Goal: Task Accomplishment & Management: Manage account settings

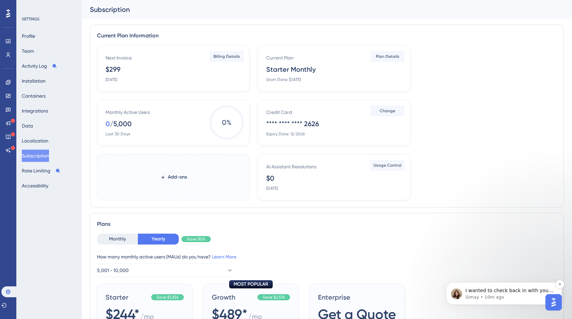
click at [515, 290] on span "I wanted to check back in with you to see if you had any other questions for me." at bounding box center [509, 297] width 88 height 19
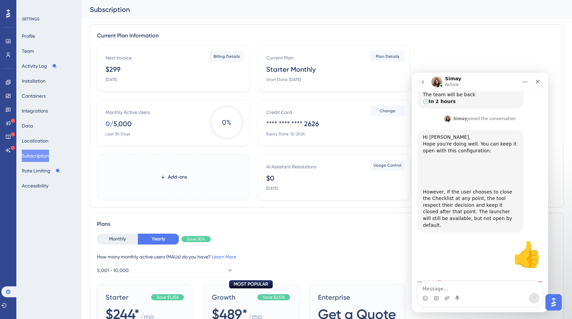
scroll to position [158, 0]
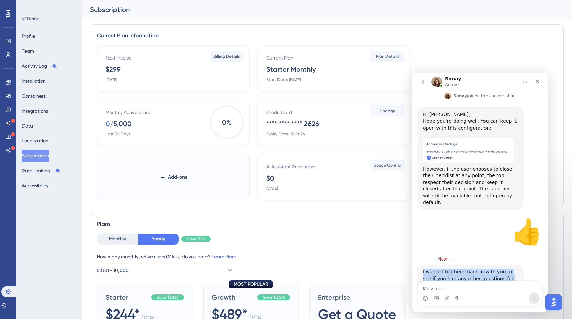
drag, startPoint x: 503, startPoint y: 260, endPoint x: 422, endPoint y: 250, distance: 81.6
click at [422, 265] on div "I wanted to check back in with you to see if you had any other questions for me…" at bounding box center [470, 279] width 106 height 28
copy div "I wanted to check back in with you to see if you had any other questions for me."
click at [437, 298] on icon "Gif picker" at bounding box center [436, 299] width 5 height 4
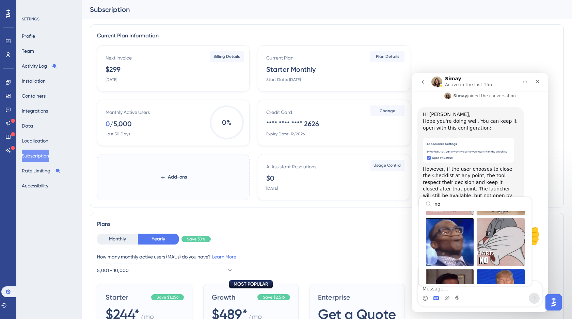
scroll to position [0, 0]
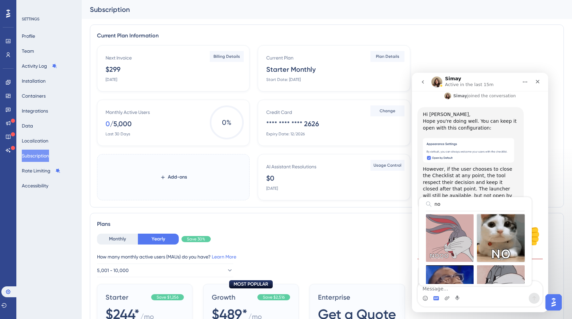
type input "no"
click at [506, 238] on div "Send gif" at bounding box center [501, 239] width 48 height 48
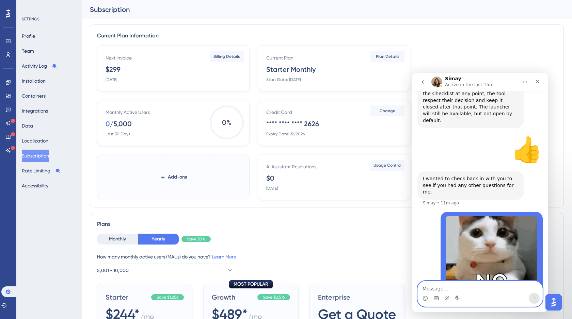
scroll to position [246, 0]
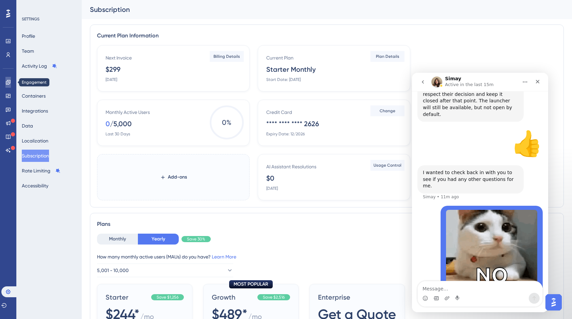
click at [8, 83] on icon at bounding box center [7, 82] width 5 height 5
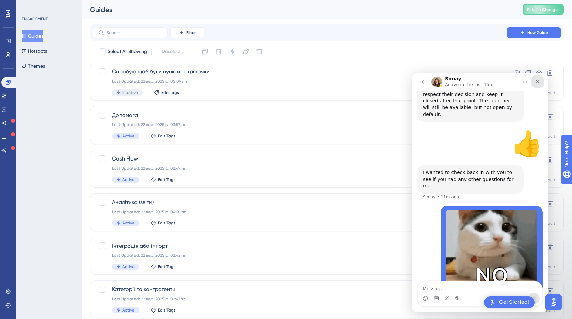
click at [539, 83] on icon "Close" at bounding box center [537, 81] width 5 height 5
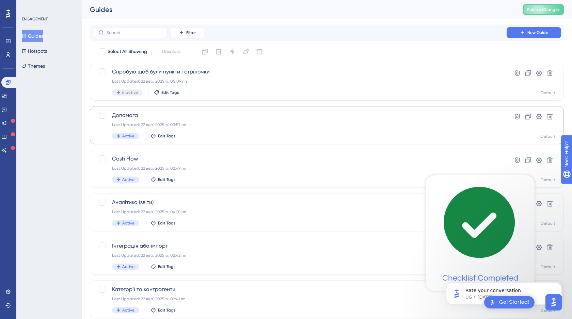
scroll to position [246, 0]
click at [561, 286] on icon "Dismiss notification" at bounding box center [560, 285] width 4 height 4
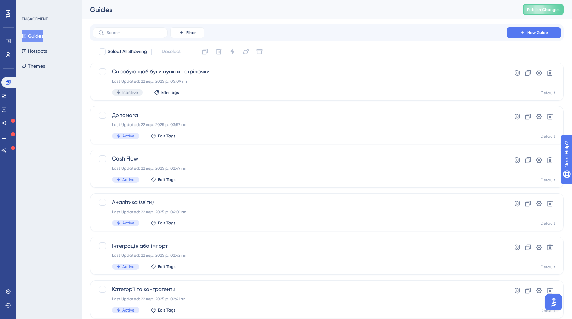
click at [556, 303] on img "Open AI Assistant Launcher" at bounding box center [553, 303] width 12 height 12
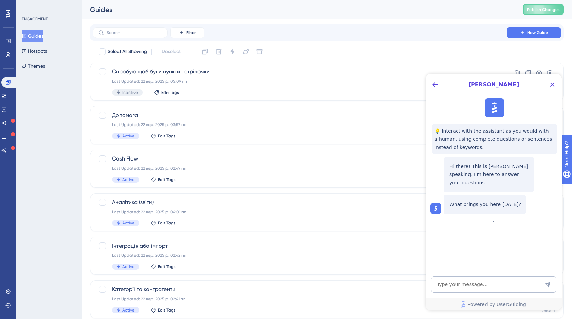
scroll to position [0, 0]
click at [433, 86] on icon "Back Button" at bounding box center [435, 85] width 8 height 8
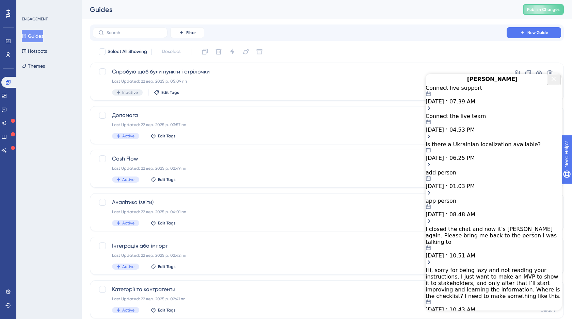
click at [471, 91] on div "Connect live support" at bounding box center [494, 88] width 136 height 6
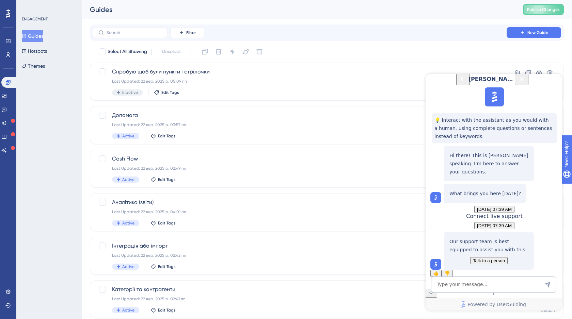
scroll to position [52, 0]
click at [488, 258] on span "Talk to a person" at bounding box center [489, 260] width 32 height 5
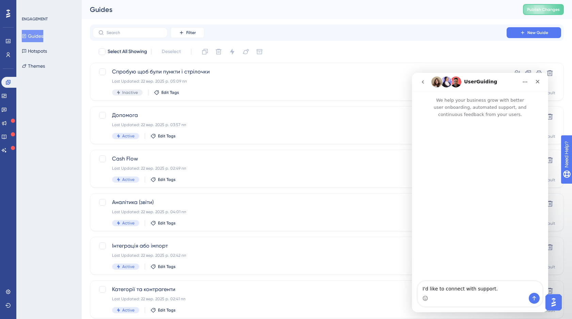
scroll to position [0, 0]
click at [425, 82] on icon "go back" at bounding box center [422, 81] width 5 height 5
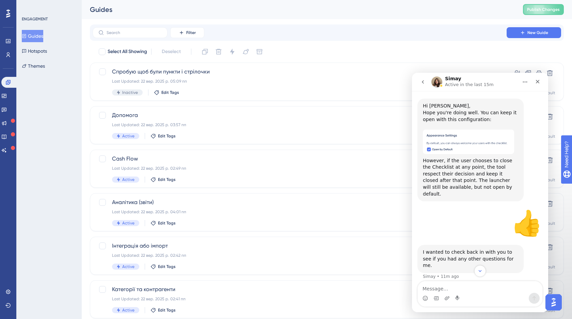
scroll to position [144, 0]
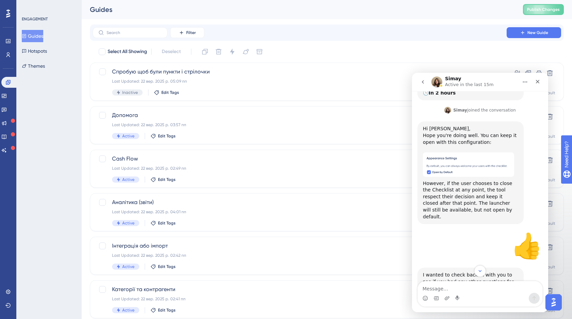
click at [448, 155] on img "Simay says…" at bounding box center [468, 165] width 91 height 25
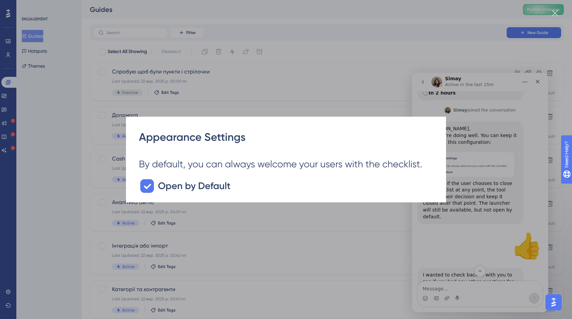
click at [382, 49] on div "Intercom messenger" at bounding box center [286, 159] width 572 height 319
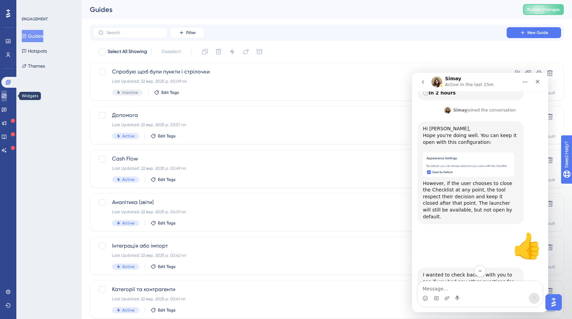
click at [6, 98] on icon at bounding box center [4, 96] width 4 height 4
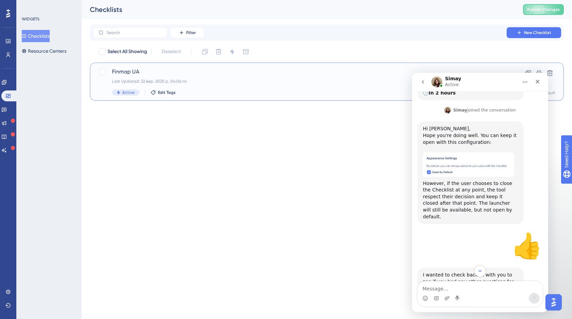
click at [290, 77] on div "Finmap UA Last Updated: 22 вер. 2025 р. 04:06 пп Active Edit Tags" at bounding box center [299, 82] width 375 height 28
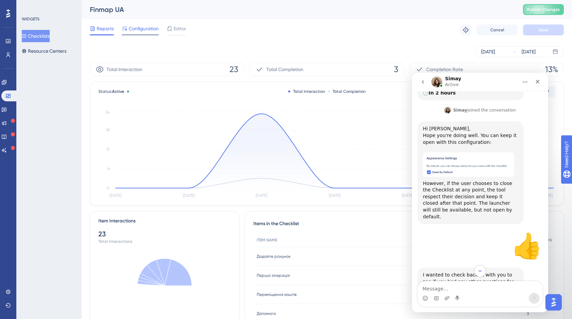
click at [149, 30] on span "Configuration" at bounding box center [144, 29] width 30 height 8
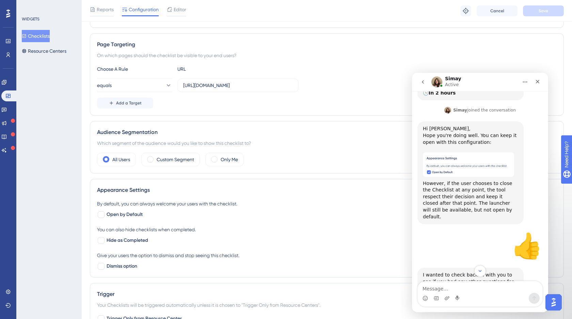
scroll to position [152, 0]
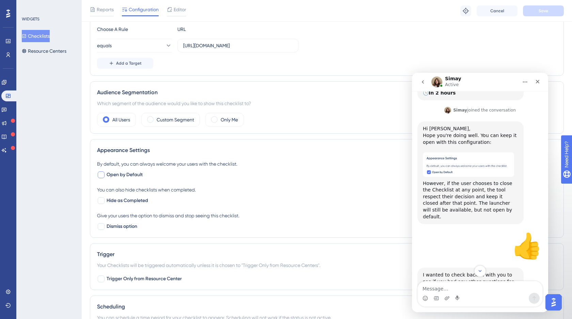
click at [103, 177] on div at bounding box center [101, 175] width 7 height 7
checkbox input "true"
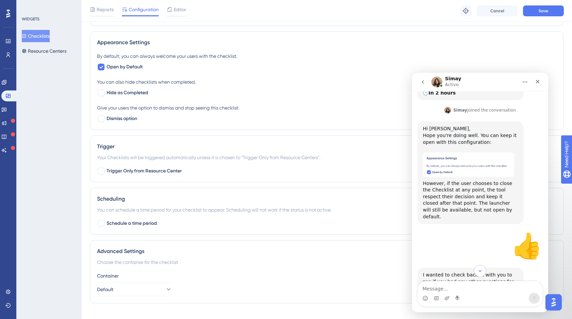
scroll to position [271, 0]
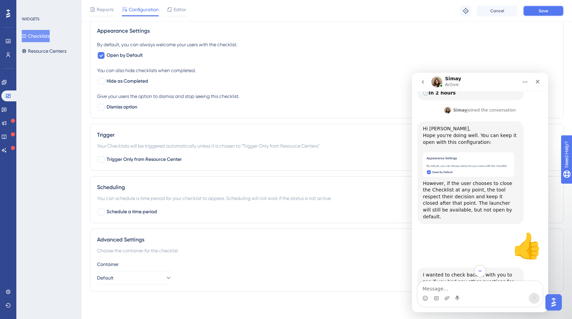
click at [547, 13] on span "Save" at bounding box center [544, 10] width 10 height 5
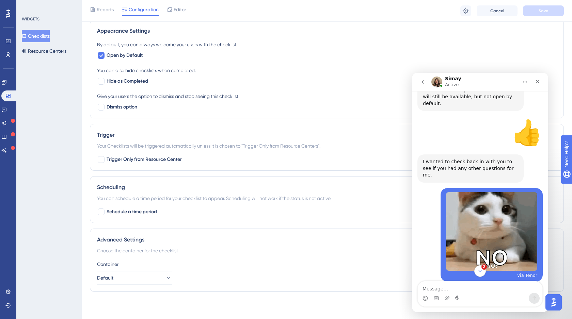
scroll to position [386, 0]
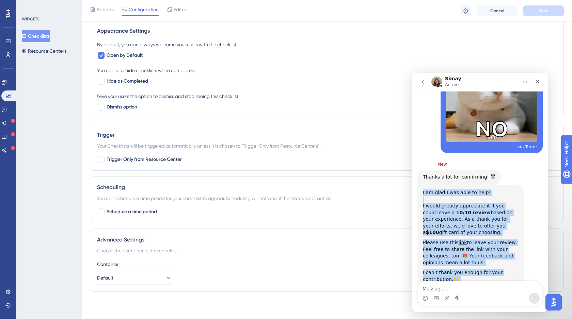
drag, startPoint x: 496, startPoint y: 257, endPoint x: 422, endPoint y: 165, distance: 118.2
click at [422, 186] on div "I am glad I was able to help! ﻿​﻿ ﻿I would greatly appreciate it if you could l…" at bounding box center [470, 240] width 106 height 108
copy div "I am glad I was able to help! ﻿​﻿ ﻿I would greatly appreciate it if you could l…"
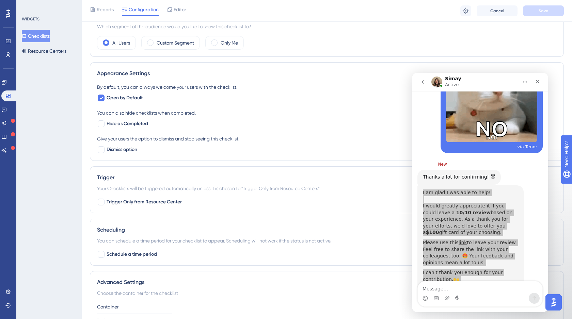
click at [47, 37] on button "Checklists" at bounding box center [36, 36] width 28 height 12
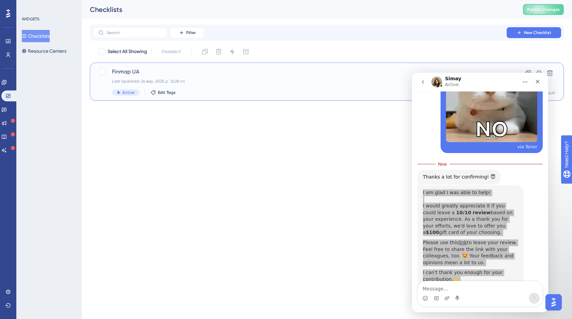
click at [234, 86] on div "Finmap UA Last Updated: 26 вер. 2025 р. 12:28 пп Active Edit Tags" at bounding box center [299, 82] width 375 height 28
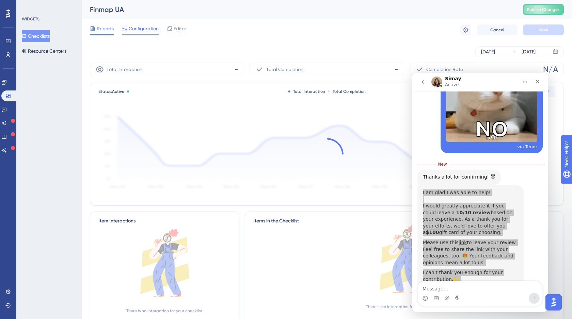
click at [144, 28] on span "Configuration" at bounding box center [144, 29] width 30 height 8
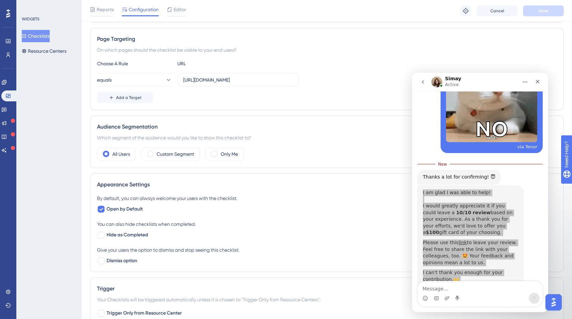
scroll to position [128, 0]
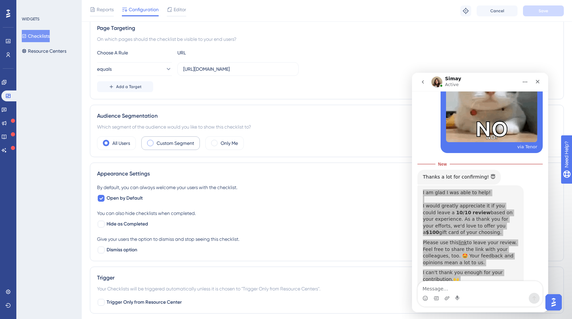
click at [151, 143] on span at bounding box center [150, 143] width 6 height 6
click at [156, 141] on input "radio" at bounding box center [156, 141] width 0 height 0
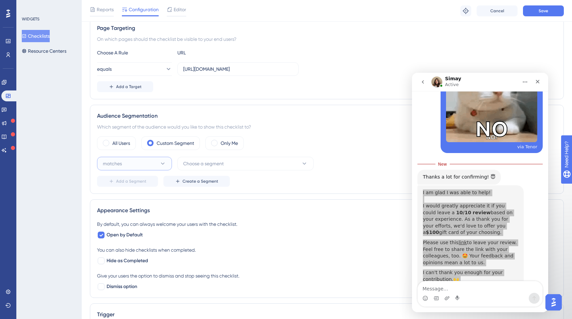
click at [164, 161] on icon at bounding box center [162, 163] width 7 height 7
click at [106, 144] on span at bounding box center [106, 143] width 6 height 6
click at [111, 141] on input "radio" at bounding box center [111, 141] width 0 height 0
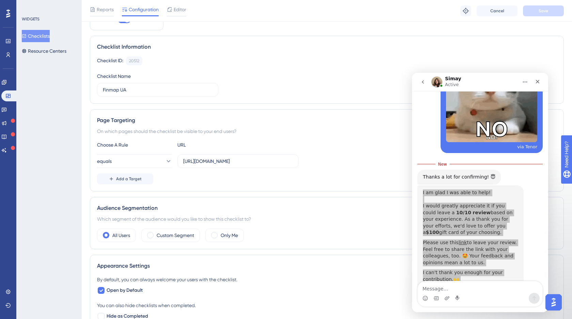
scroll to position [0, 0]
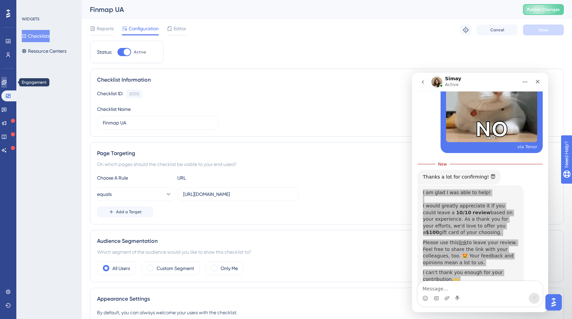
click at [6, 82] on icon at bounding box center [4, 82] width 4 height 4
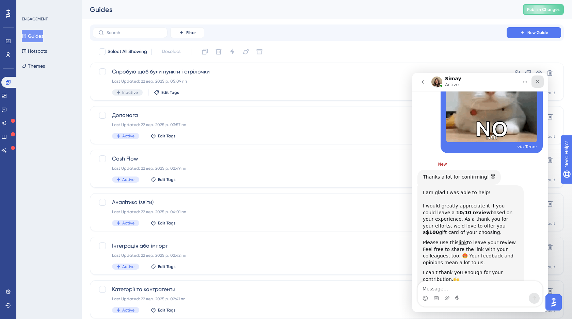
click at [539, 81] on icon "Close" at bounding box center [537, 81] width 5 height 5
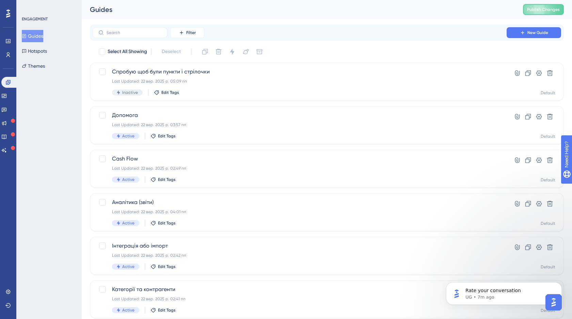
scroll to position [436, 0]
click at [496, 288] on p "Rate your conversation" at bounding box center [509, 291] width 88 height 7
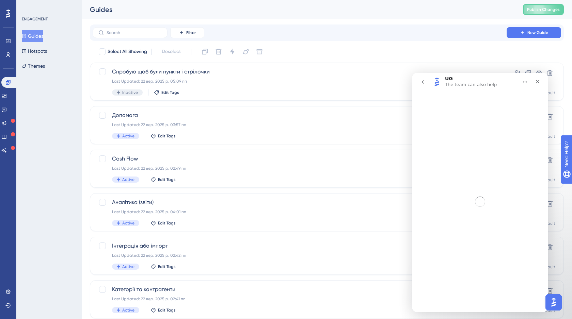
click at [423, 81] on icon "go back" at bounding box center [422, 81] width 5 height 5
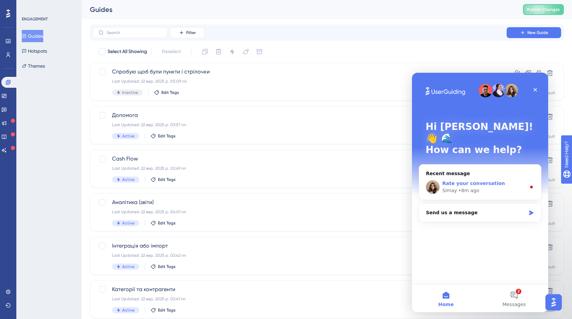
click at [467, 187] on div "• 8m ago" at bounding box center [468, 190] width 21 height 7
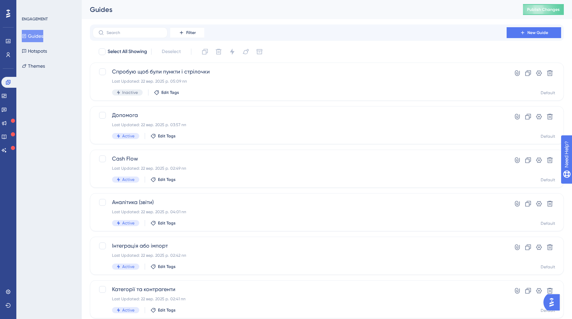
click at [551, 299] on img "Open AI Assistant Launcher" at bounding box center [551, 303] width 12 height 12
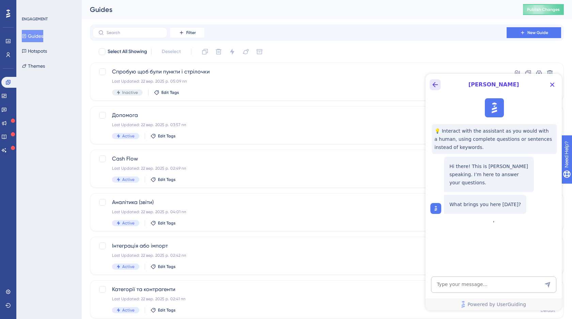
click at [434, 88] on icon "Back Button" at bounding box center [435, 85] width 8 height 8
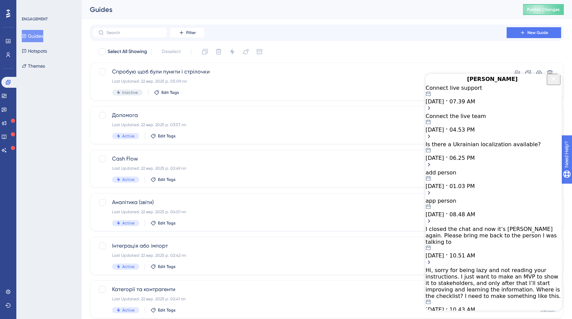
click at [470, 105] on div "Connect live support 09.26.2025 07.39 AM" at bounding box center [494, 95] width 136 height 20
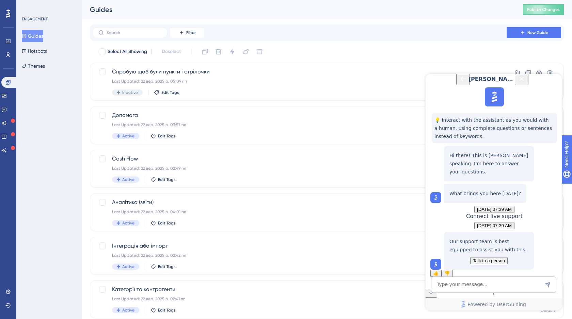
scroll to position [52, 0]
click at [483, 258] on span "Talk to a person" at bounding box center [489, 260] width 32 height 5
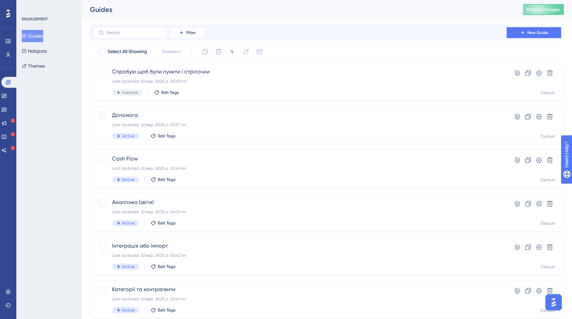
scroll to position [0, 0]
click at [553, 301] on img "Open AI Assistant Launcher" at bounding box center [553, 303] width 12 height 12
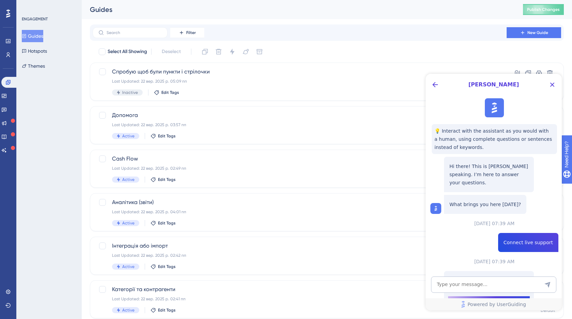
scroll to position [52, 0]
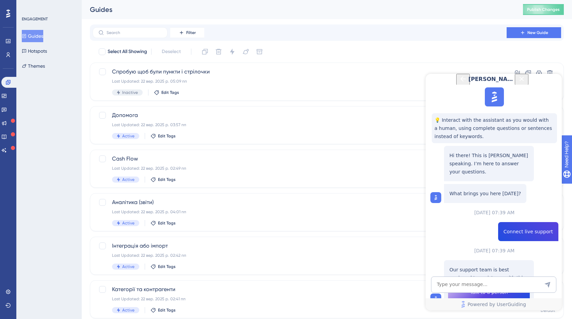
click at [490, 288] on span "Talk to a person" at bounding box center [489, 292] width 38 height 8
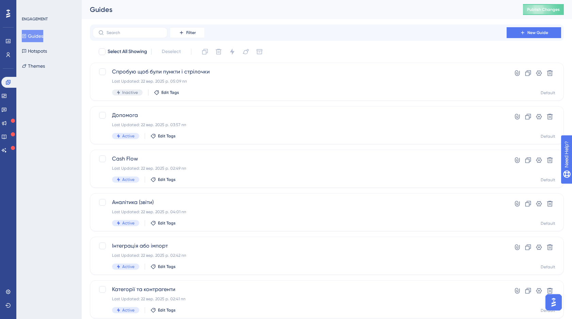
scroll to position [0, 0]
click at [554, 301] on img "Open AI Assistant Launcher" at bounding box center [553, 303] width 12 height 12
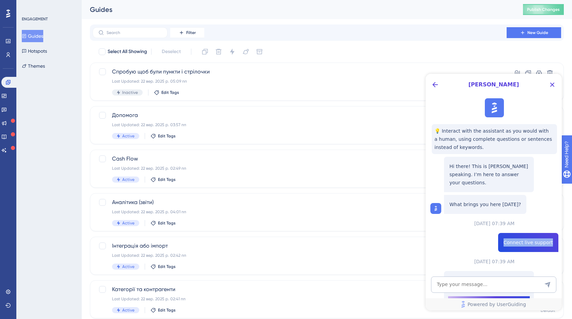
drag, startPoint x: 552, startPoint y: 235, endPoint x: 503, endPoint y: 234, distance: 49.4
click at [503, 234] on div "Connect live support" at bounding box center [528, 242] width 60 height 19
copy span "Connect live support"
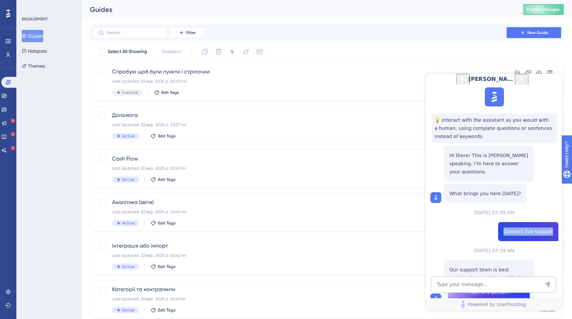
scroll to position [52, 0]
click at [451, 288] on textarea "AI Assistant Text Input" at bounding box center [493, 285] width 125 height 16
paste textarea "Connect live support"
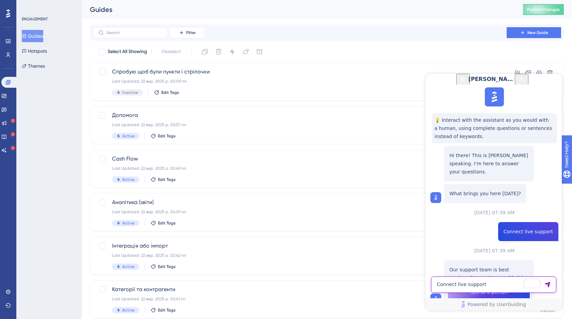
type textarea "Connect live support"
click at [549, 285] on icon "Send Message" at bounding box center [547, 285] width 6 height 6
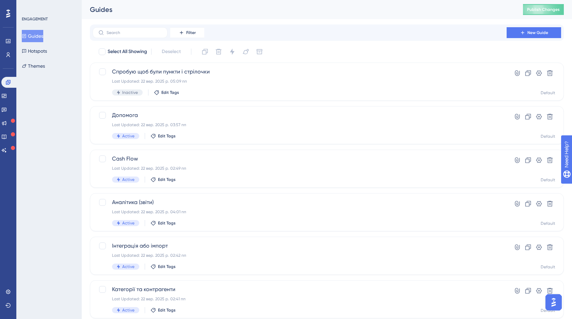
scroll to position [0, 0]
click at [555, 301] on img "Open AI Assistant Launcher" at bounding box center [553, 303] width 12 height 12
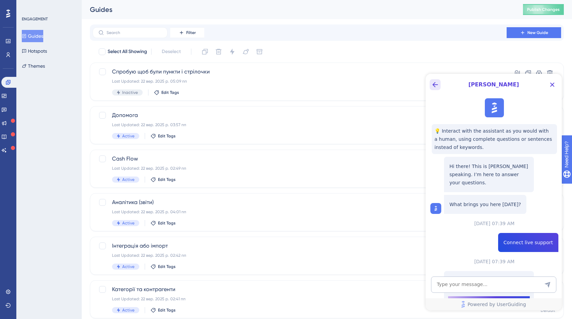
click at [435, 85] on icon "Back Button" at bounding box center [434, 84] width 5 height 5
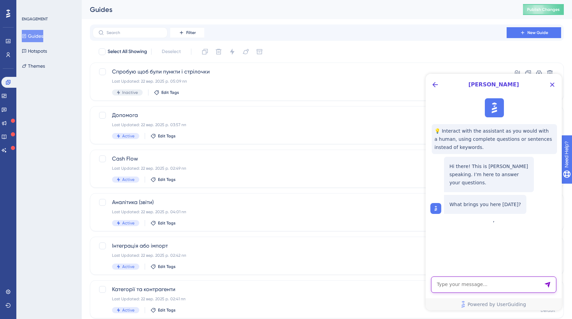
click at [456, 285] on textarea "AI Assistant Text Input" at bounding box center [493, 285] width 125 height 16
paste textarea "Connect live support"
type textarea "Connect live support"
click at [547, 286] on icon "Send Message" at bounding box center [547, 285] width 7 height 7
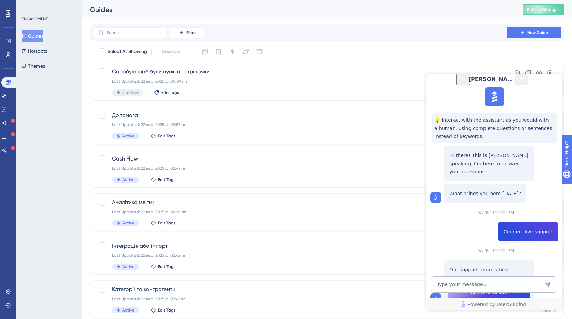
scroll to position [52, 0]
click at [488, 288] on span "Talk to a person" at bounding box center [489, 292] width 38 height 8
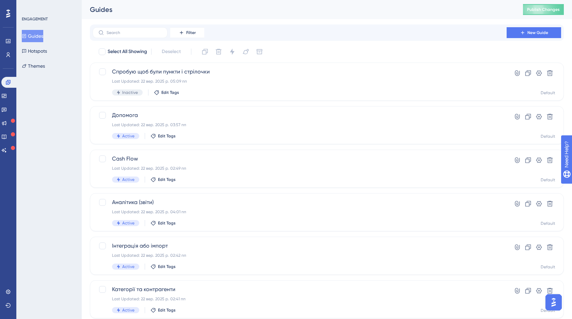
scroll to position [0, 0]
click at [555, 298] on img "Open AI Assistant Launcher" at bounding box center [553, 303] width 12 height 12
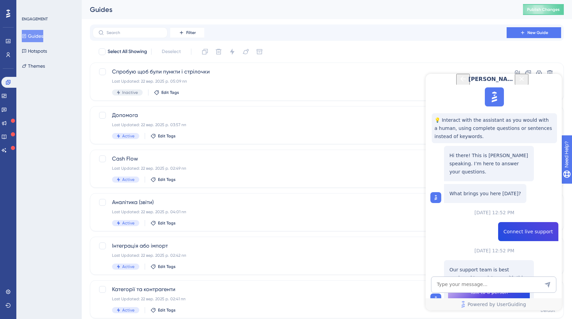
scroll to position [52, 0]
click at [486, 288] on span "Talk to a person" at bounding box center [489, 292] width 38 height 8
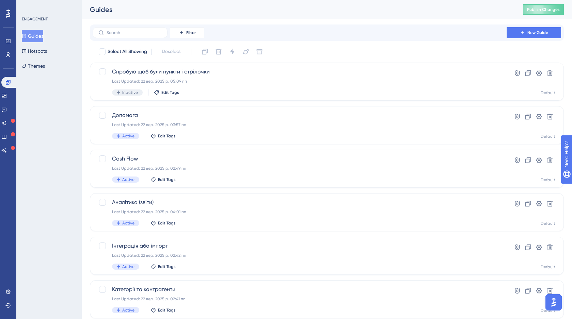
scroll to position [0, 0]
click at [555, 302] on img "Open AI Assistant Launcher" at bounding box center [553, 303] width 12 height 12
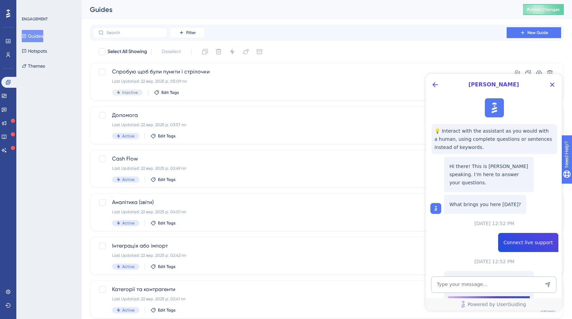
scroll to position [52, 0]
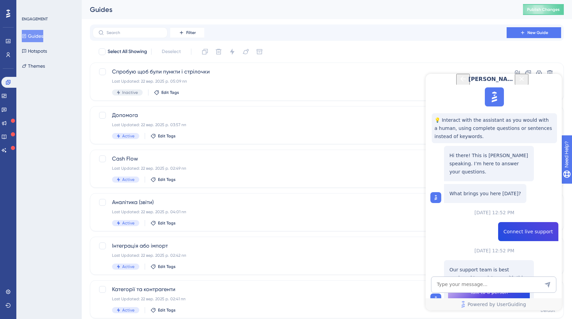
click at [482, 288] on span "Talk to a person" at bounding box center [489, 292] width 38 height 8
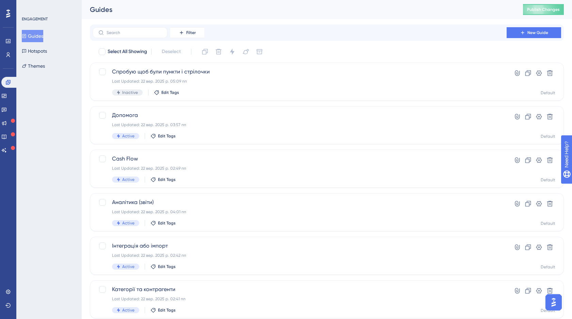
scroll to position [0, 0]
click at [556, 304] on img "Open AI Assistant Launcher" at bounding box center [553, 303] width 12 height 12
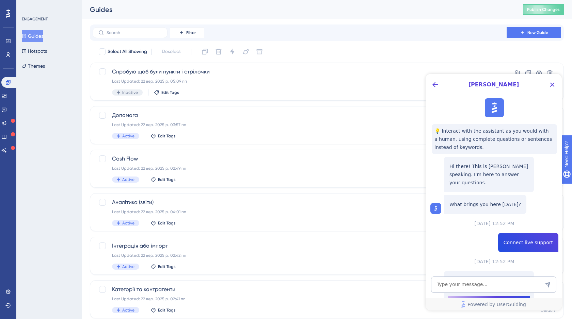
scroll to position [52, 0]
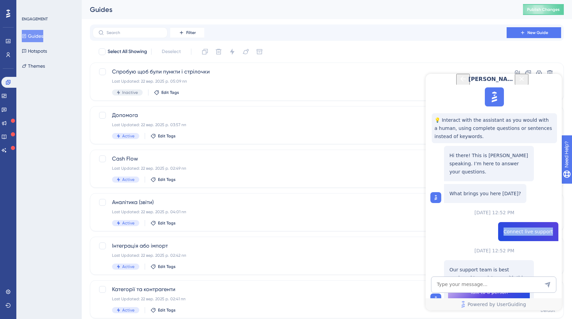
drag, startPoint x: 553, startPoint y: 184, endPoint x: 507, endPoint y: 184, distance: 45.6
click at [507, 222] on div "Connect live support" at bounding box center [528, 231] width 60 height 19
copy span "Connect live support"
click at [459, 83] on icon "Back Button" at bounding box center [463, 79] width 8 height 8
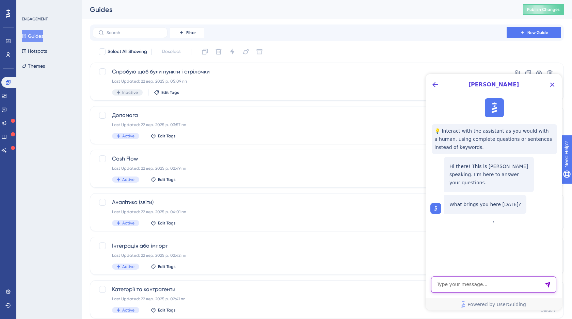
click at [447, 284] on textarea "AI Assistant Text Input" at bounding box center [493, 285] width 125 height 16
paste textarea "Connect live support"
type textarea "Connect live support"
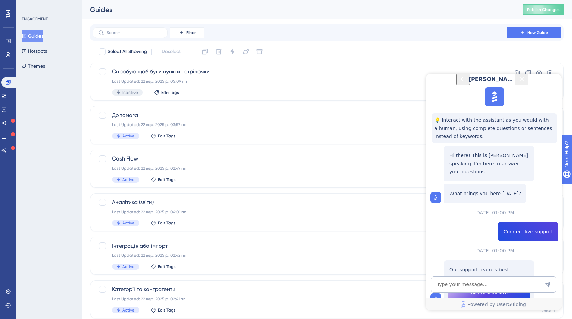
click at [483, 288] on span "Talk to a person" at bounding box center [489, 292] width 38 height 8
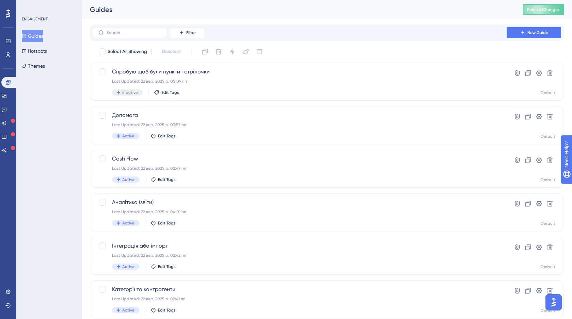
scroll to position [0, 0]
click at [556, 302] on img "Open AI Assistant Launcher" at bounding box center [553, 303] width 12 height 12
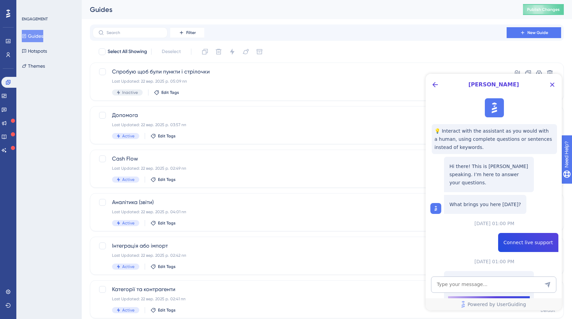
scroll to position [52, 0]
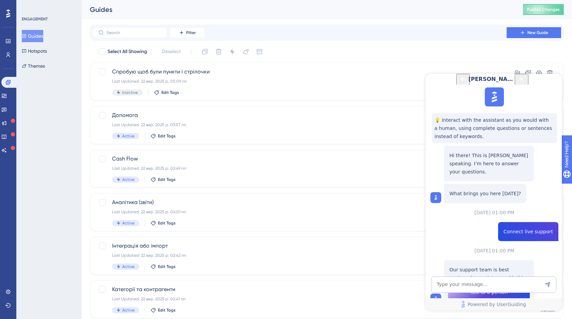
click at [488, 288] on span "Talk to a person" at bounding box center [489, 292] width 38 height 8
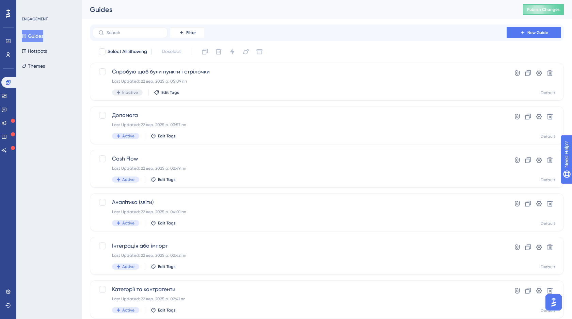
scroll to position [0, 0]
click at [554, 299] on img "Open AI Assistant Launcher" at bounding box center [553, 303] width 12 height 12
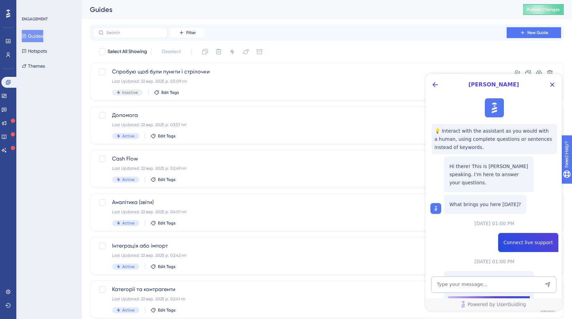
scroll to position [52, 0]
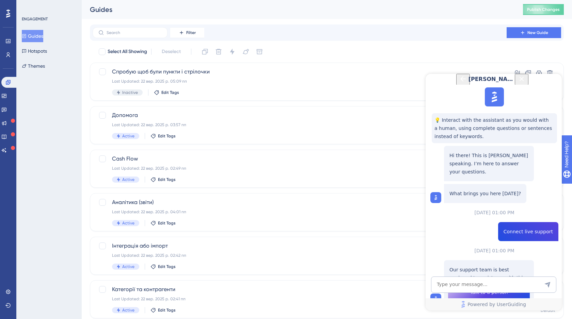
click at [464, 309] on span "👎" at bounding box center [463, 313] width 11 height 8
click at [481, 288] on span "Talk to a person" at bounding box center [489, 292] width 38 height 8
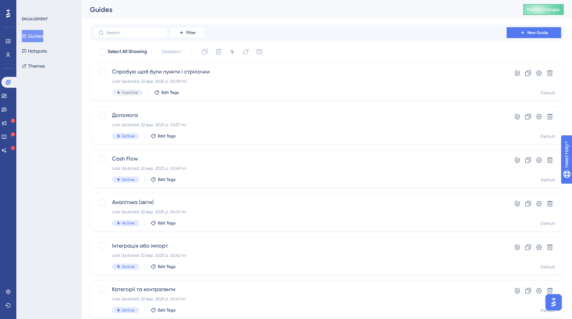
scroll to position [152, 0]
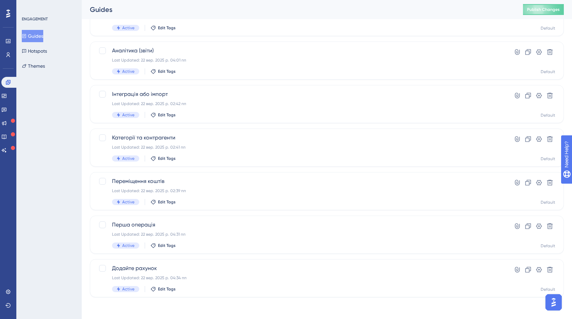
click at [555, 305] on img "Open AI Assistant Launcher" at bounding box center [553, 303] width 12 height 12
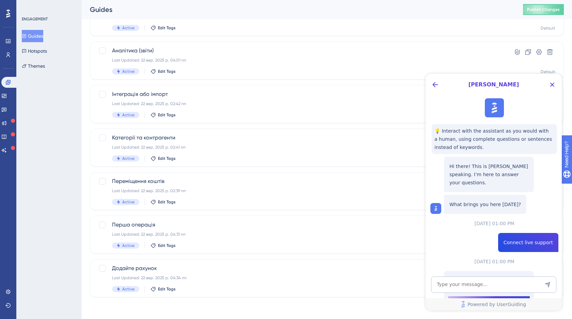
scroll to position [0, 0]
click at [437, 83] on icon "Back Button" at bounding box center [435, 85] width 8 height 8
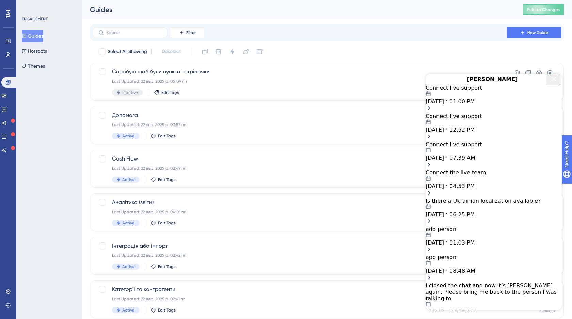
click at [552, 81] on icon "Close Button" at bounding box center [554, 79] width 4 height 4
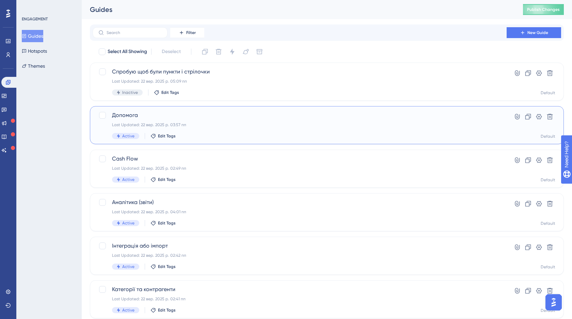
click at [285, 124] on div "Last Updated: 22 вер. 2025 р. 03:57 пп" at bounding box center [299, 124] width 375 height 5
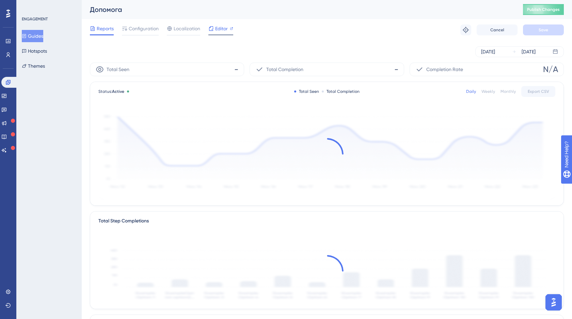
click at [223, 31] on span "Editor" at bounding box center [221, 29] width 13 height 8
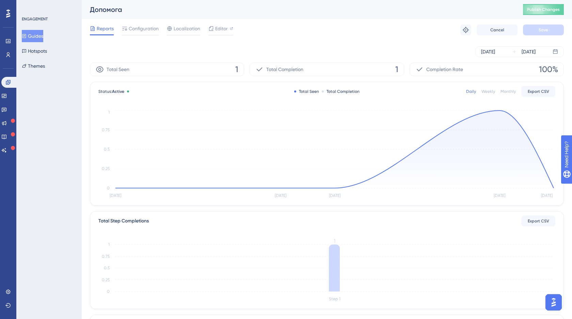
click at [41, 37] on button "Guides" at bounding box center [32, 36] width 21 height 12
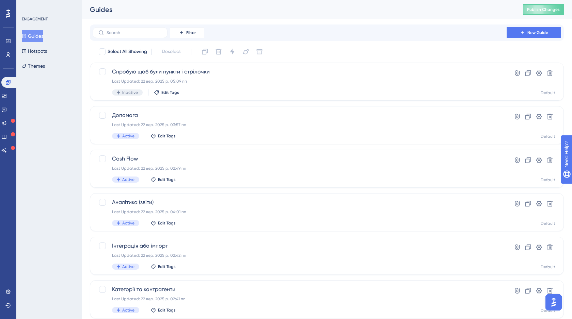
click at [544, 10] on span "Publish Changes" at bounding box center [543, 9] width 33 height 5
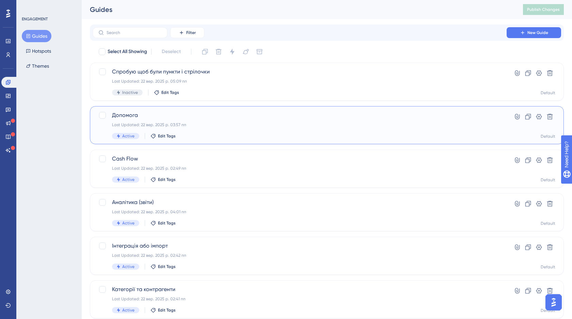
click at [284, 129] on div "Допомога Last Updated: 22 вер. 2025 р. 03:57 пп Active Edit Tags" at bounding box center [299, 125] width 375 height 28
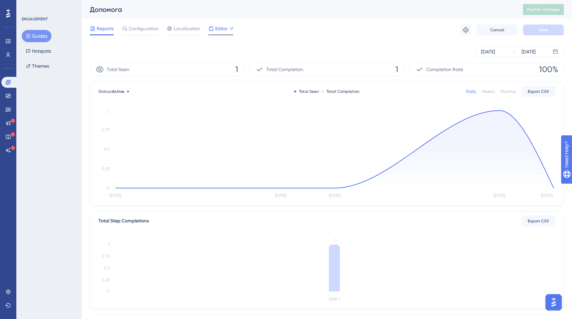
click at [223, 27] on span "Editor" at bounding box center [221, 29] width 13 height 8
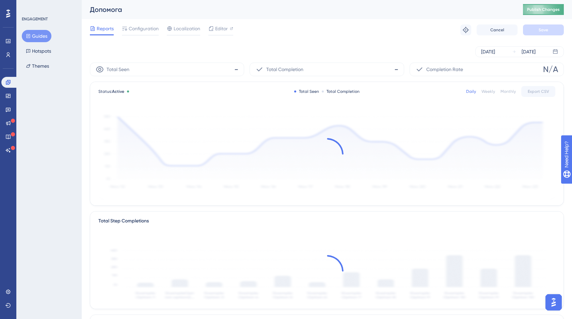
click at [538, 10] on span "Publish Changes" at bounding box center [543, 9] width 33 height 5
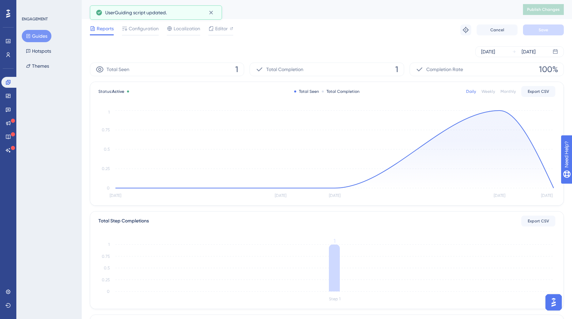
click at [37, 36] on button "Guides" at bounding box center [37, 36] width 30 height 12
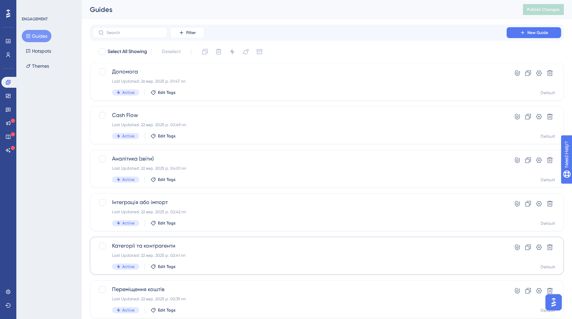
scroll to position [108, 0]
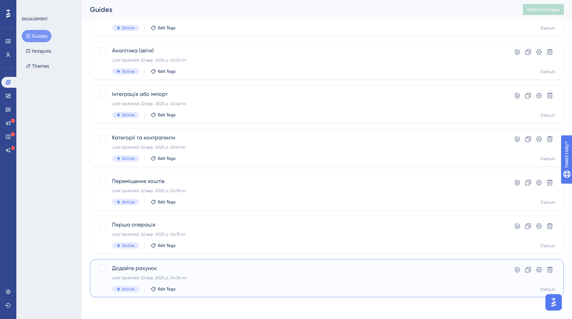
click at [235, 267] on span "Додайте рахунок" at bounding box center [299, 269] width 375 height 8
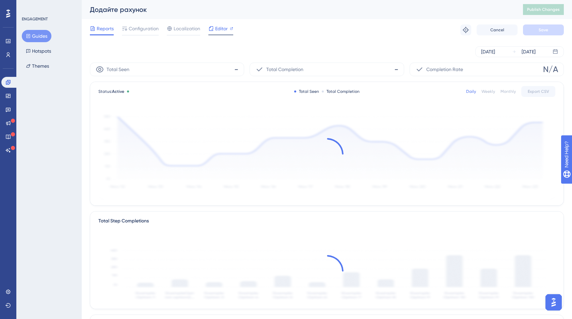
click at [218, 31] on span "Editor" at bounding box center [221, 29] width 13 height 8
click at [540, 12] on button "Publish Changes" at bounding box center [543, 9] width 41 height 11
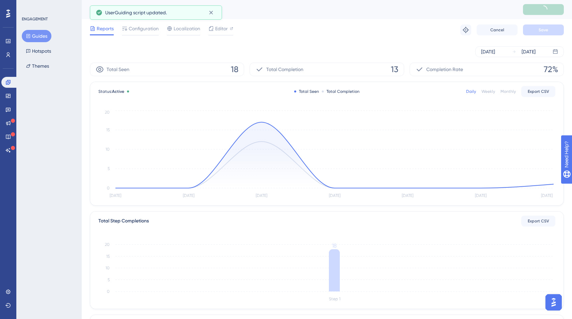
click at [43, 37] on button "Guides" at bounding box center [37, 36] width 30 height 12
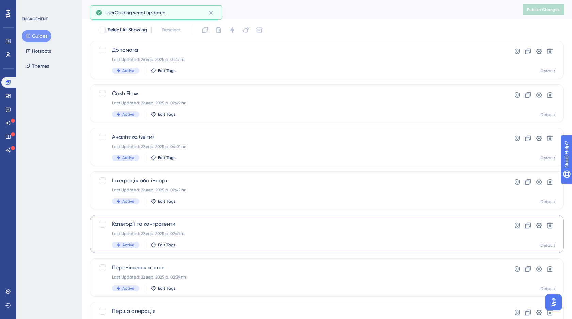
scroll to position [108, 0]
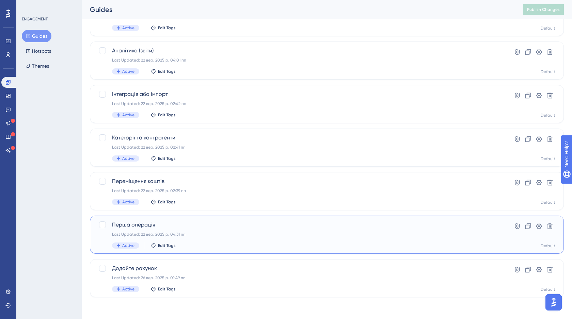
click at [207, 225] on span "Перша операція" at bounding box center [299, 225] width 375 height 8
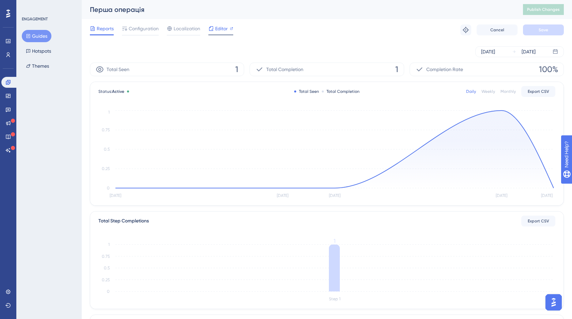
click at [223, 30] on span "Editor" at bounding box center [221, 29] width 13 height 8
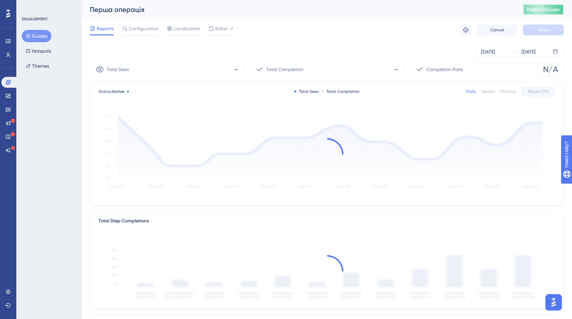
click at [545, 7] on span "Publish Changes" at bounding box center [543, 9] width 33 height 5
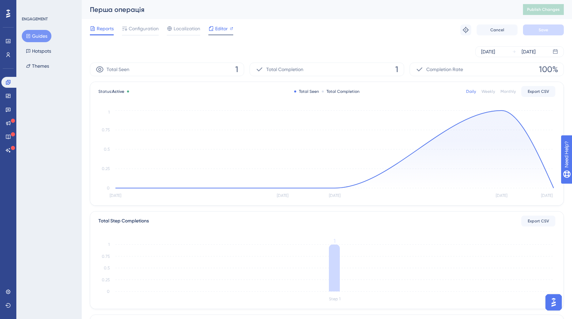
click at [220, 31] on span "Editor" at bounding box center [221, 29] width 13 height 8
click at [39, 36] on button "Guides" at bounding box center [37, 36] width 30 height 12
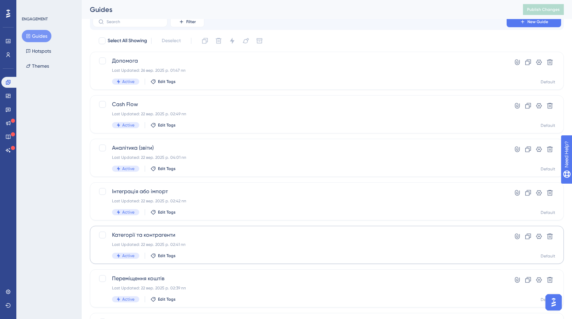
scroll to position [95, 0]
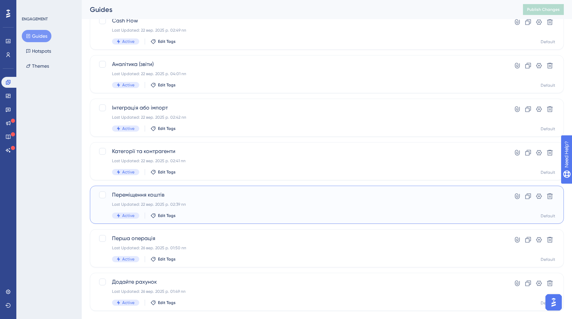
click at [217, 198] on span "Переміщення коштів" at bounding box center [299, 195] width 375 height 8
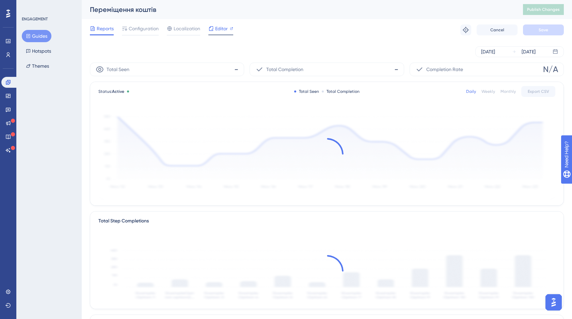
click at [219, 31] on span "Editor" at bounding box center [221, 29] width 13 height 8
click at [541, 8] on span "Publish Changes" at bounding box center [543, 9] width 33 height 5
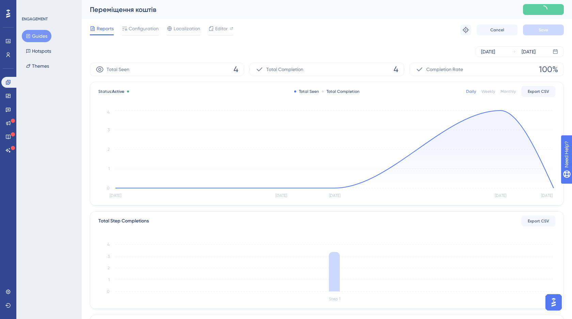
click at [38, 36] on button "Guides" at bounding box center [37, 36] width 30 height 12
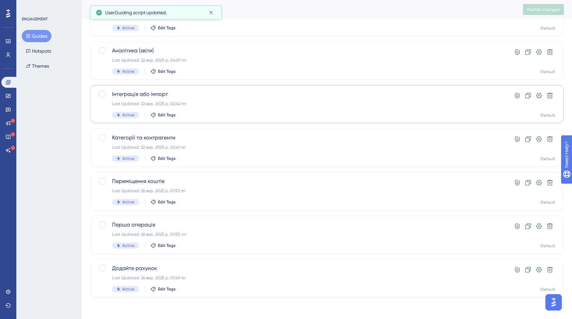
scroll to position [68, 0]
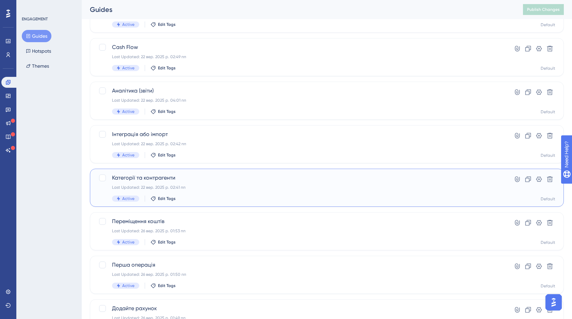
click at [210, 181] on span "Категорії та контрагенти" at bounding box center [299, 178] width 375 height 8
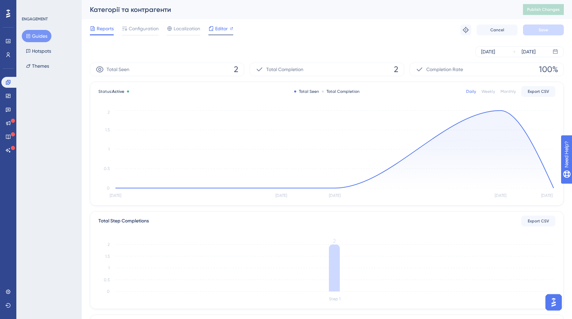
click at [218, 28] on span "Editor" at bounding box center [221, 29] width 13 height 8
click at [222, 30] on span "Editor" at bounding box center [221, 29] width 13 height 8
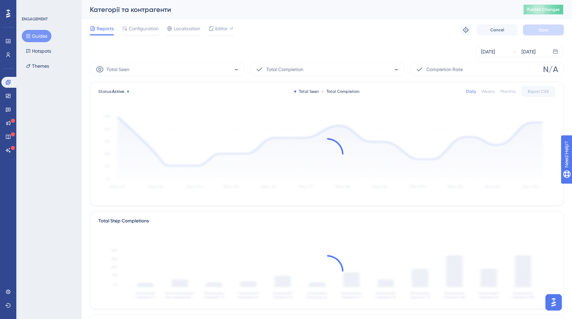
click at [538, 10] on span "Publish Changes" at bounding box center [543, 9] width 33 height 5
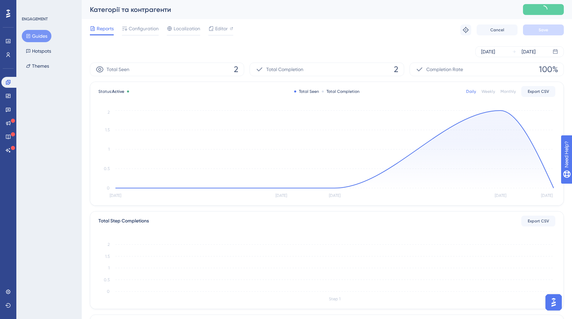
click at [38, 32] on button "Guides" at bounding box center [37, 36] width 30 height 12
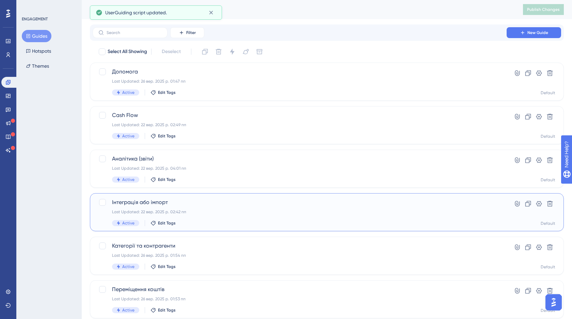
click at [185, 201] on span "Інтеграція або імпорт" at bounding box center [299, 202] width 375 height 8
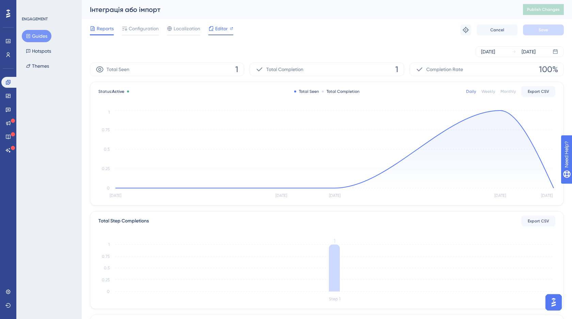
click at [222, 30] on span "Editor" at bounding box center [221, 29] width 13 height 8
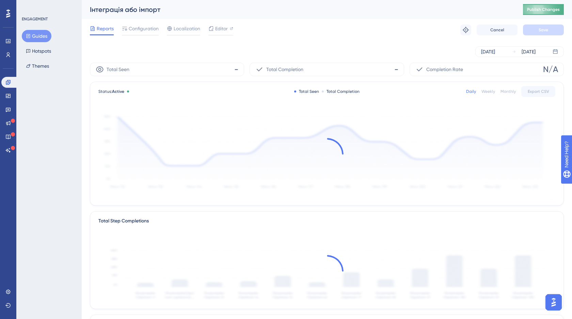
click at [542, 11] on span "Publish Changes" at bounding box center [543, 9] width 33 height 5
click at [35, 37] on button "Guides" at bounding box center [37, 36] width 30 height 12
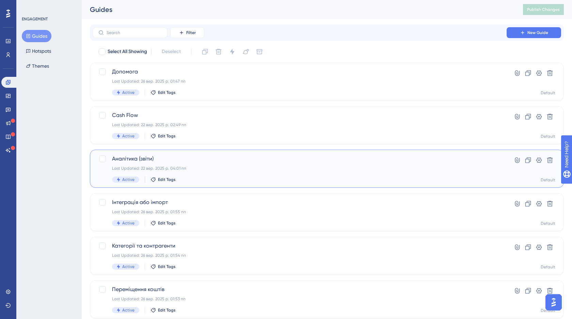
click at [221, 159] on span "Аналітика (звіти)" at bounding box center [299, 159] width 375 height 8
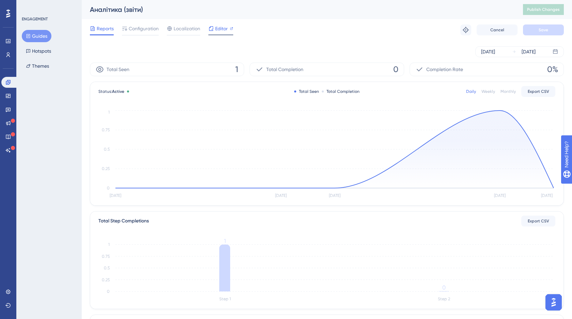
click at [220, 31] on span "Editor" at bounding box center [221, 29] width 13 height 8
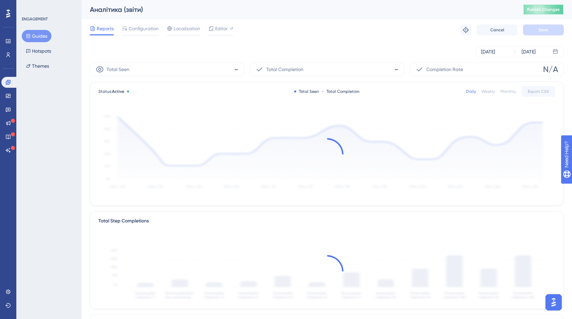
click at [542, 9] on span "Publish Changes" at bounding box center [543, 9] width 33 height 5
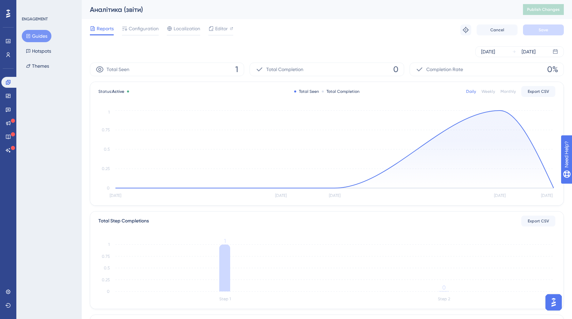
click at [43, 37] on button "Guides" at bounding box center [37, 36] width 30 height 12
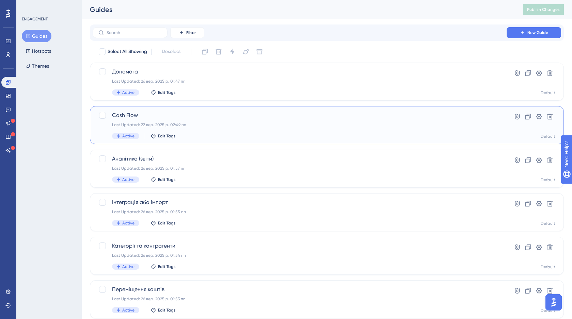
click at [230, 125] on div "Last Updated: 22 вер. 2025 р. 02:49 пп" at bounding box center [299, 124] width 375 height 5
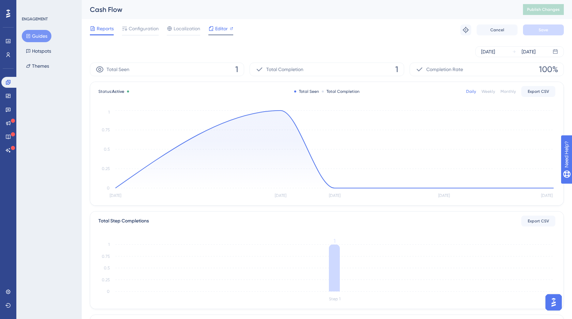
click at [224, 32] on span "Editor" at bounding box center [221, 29] width 13 height 8
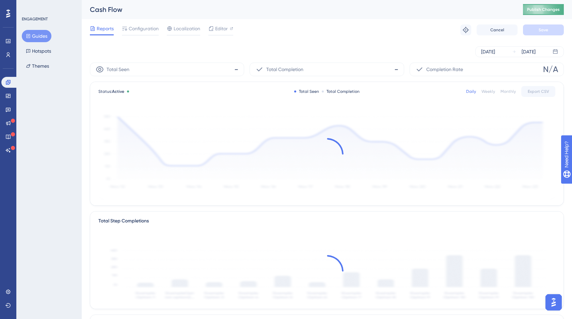
click at [549, 7] on span "Publish Changes" at bounding box center [543, 9] width 33 height 5
click at [32, 36] on button "Guides" at bounding box center [37, 36] width 30 height 12
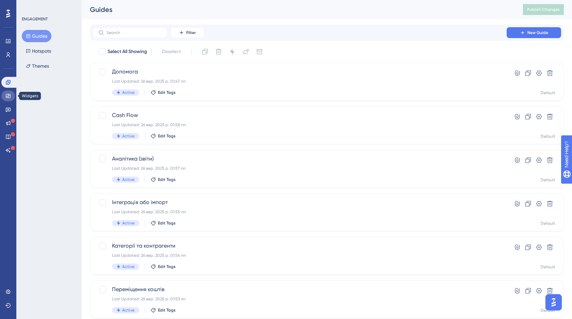
click at [6, 93] on icon at bounding box center [7, 95] width 5 height 5
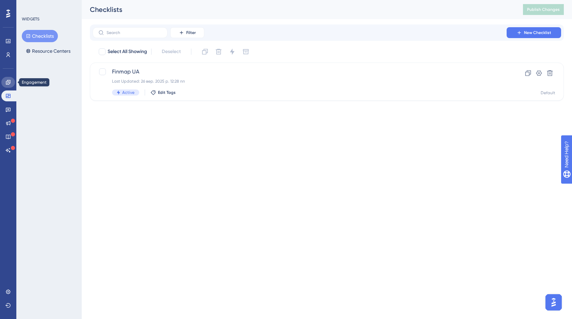
click at [4, 85] on link at bounding box center [8, 82] width 14 height 11
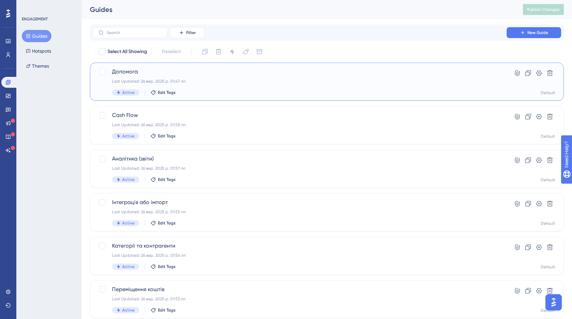
click at [191, 77] on div "Допомога Last Updated: 26 вер. 2025 р. 01:47 пп Active Edit Tags" at bounding box center [299, 82] width 375 height 28
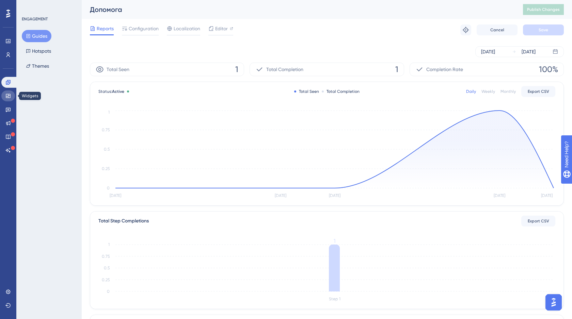
click at [7, 93] on icon at bounding box center [7, 95] width 5 height 5
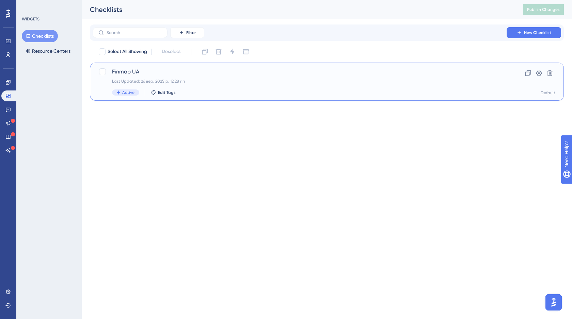
click at [213, 76] on span "Finmap UA" at bounding box center [299, 72] width 375 height 8
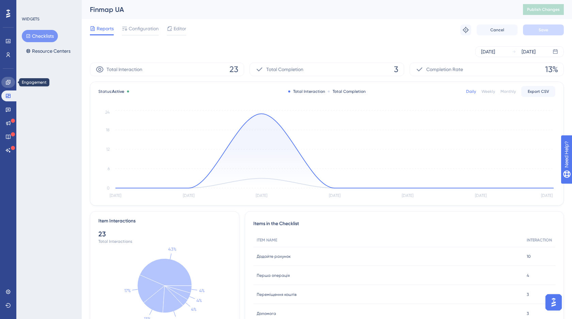
click at [5, 85] on link at bounding box center [8, 82] width 14 height 11
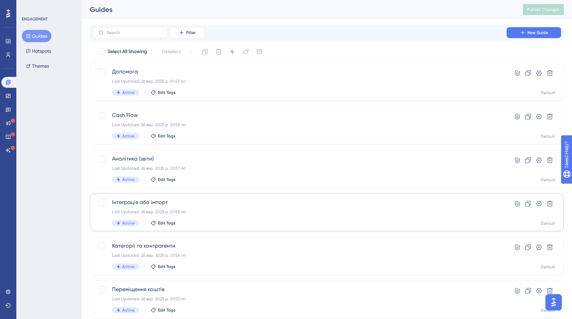
scroll to position [108, 0]
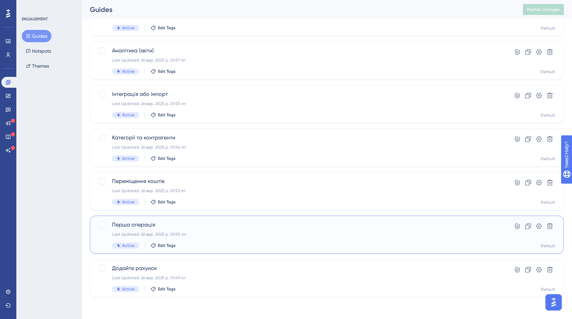
click at [217, 230] on div "Перша операція Last Updated: 26 вер. 2025 р. 01:50 пп Active Edit Tags" at bounding box center [299, 235] width 375 height 28
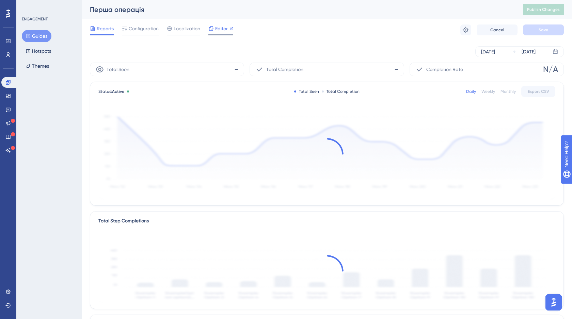
click at [218, 31] on span "Editor" at bounding box center [221, 29] width 13 height 8
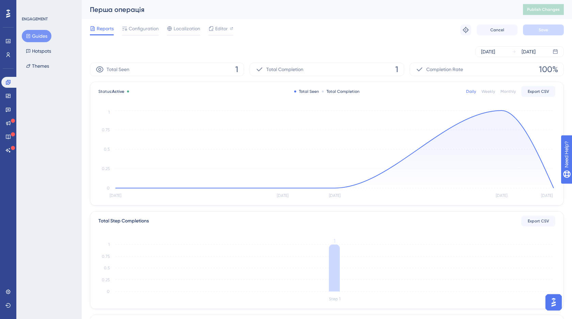
click at [29, 35] on icon at bounding box center [28, 36] width 5 height 5
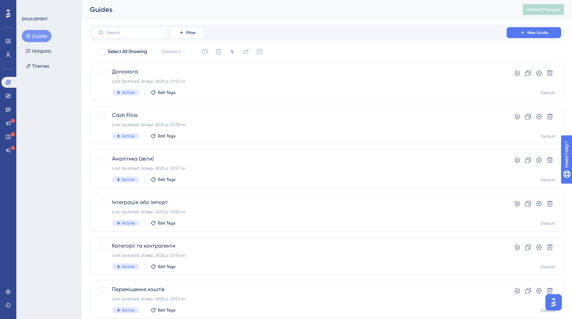
click at [553, 301] on img "Open AI Assistant Launcher" at bounding box center [553, 303] width 12 height 12
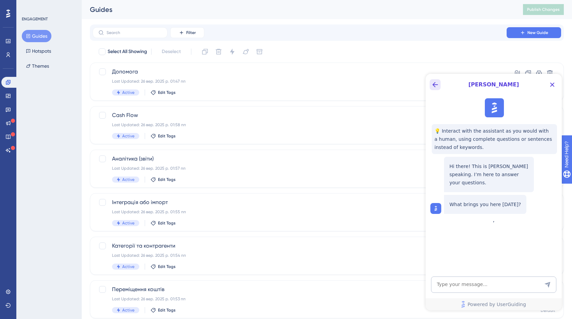
click at [436, 82] on icon "Back Button" at bounding box center [435, 85] width 8 height 8
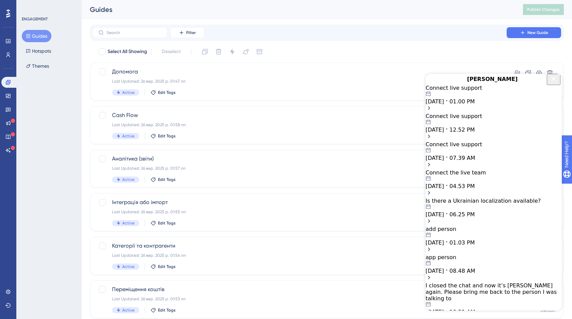
click at [475, 105] on span "01.00 PM" at bounding box center [461, 101] width 25 height 6
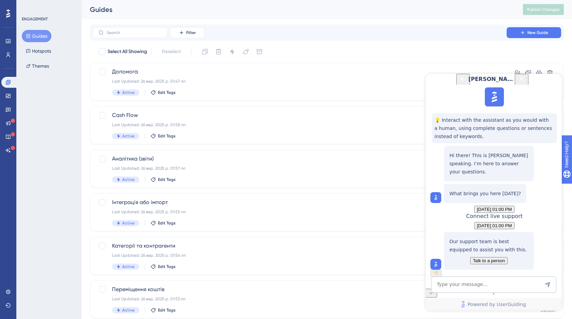
scroll to position [52, 0]
drag, startPoint x: 553, startPoint y: 182, endPoint x: 503, endPoint y: 182, distance: 49.7
click at [503, 213] on div "Connect live support" at bounding box center [494, 216] width 57 height 6
copy span "Connect live support"
click at [493, 258] on span "Talk to a person" at bounding box center [489, 260] width 32 height 5
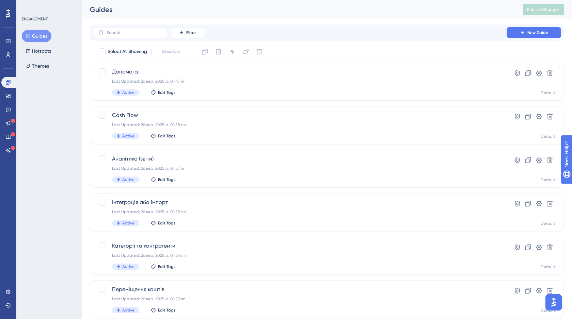
scroll to position [0, 0]
click at [557, 302] on img "Open AI Assistant Launcher" at bounding box center [553, 303] width 12 height 12
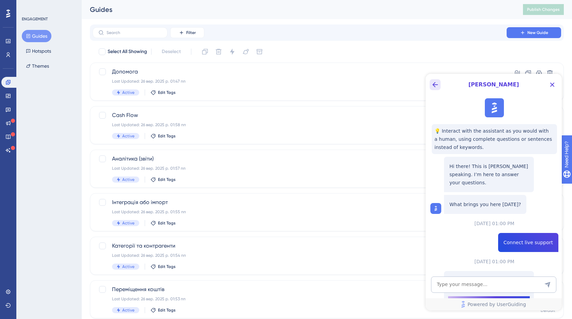
click at [435, 84] on icon "Back Button" at bounding box center [434, 84] width 5 height 5
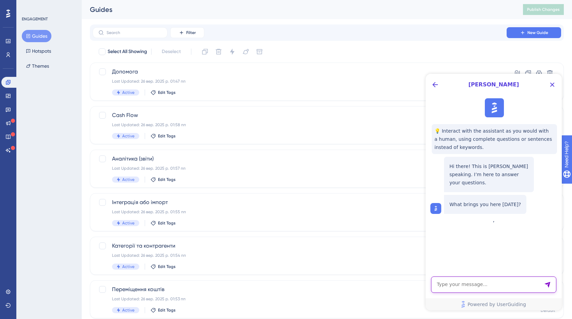
click at [442, 287] on textarea "AI Assistant Text Input" at bounding box center [493, 285] width 125 height 16
paste textarea "Connect live support"
type textarea "Connect live support"
click at [548, 285] on icon "Send Message" at bounding box center [547, 285] width 6 height 6
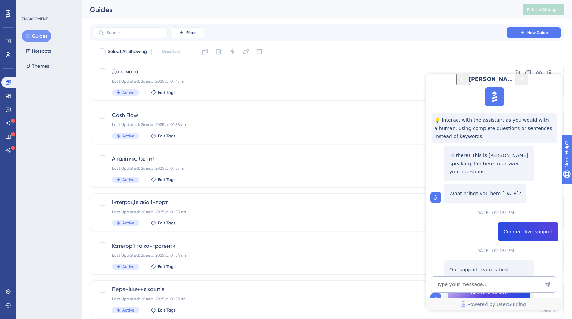
scroll to position [52, 0]
click at [487, 288] on span "Talk to a person" at bounding box center [489, 292] width 38 height 8
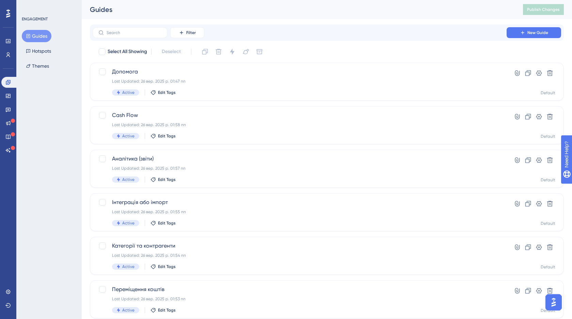
scroll to position [0, 0]
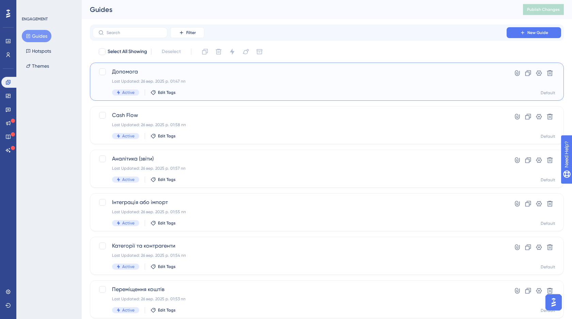
click at [349, 76] on div "Допомога Last Updated: 26 вер. 2025 р. 01:47 пп Active Edit Tags" at bounding box center [299, 82] width 375 height 28
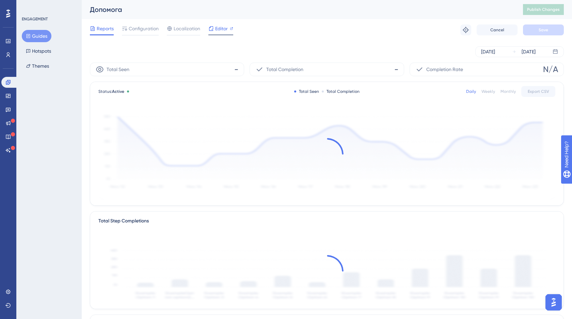
click at [225, 28] on span "Editor" at bounding box center [221, 29] width 13 height 8
click at [540, 11] on span "Publish Changes" at bounding box center [543, 9] width 33 height 5
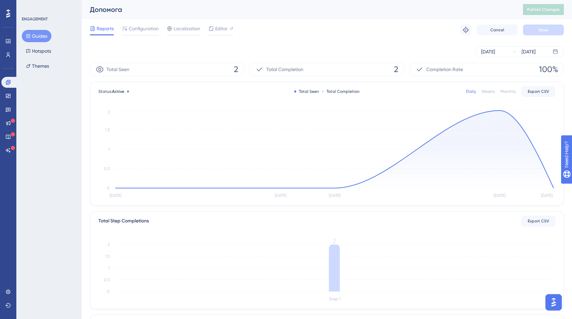
click at [36, 35] on button "Guides" at bounding box center [37, 36] width 30 height 12
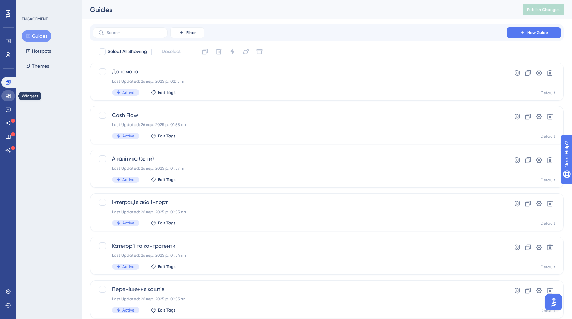
click at [6, 97] on icon at bounding box center [8, 96] width 4 height 4
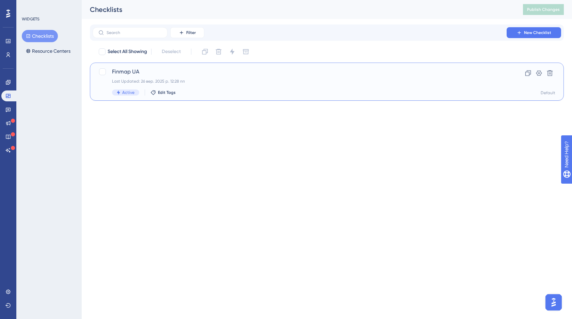
click at [236, 84] on div "Last Updated: 26 вер. 2025 р. 12:28 пп" at bounding box center [299, 81] width 375 height 5
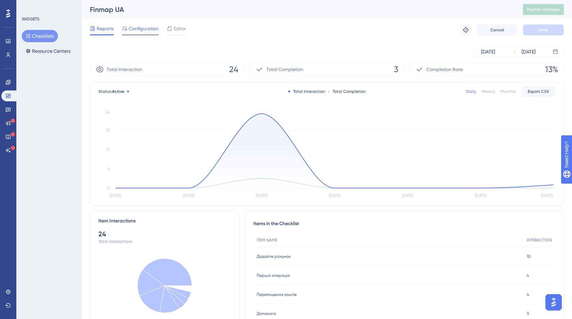
click at [139, 30] on span "Configuration" at bounding box center [144, 29] width 30 height 8
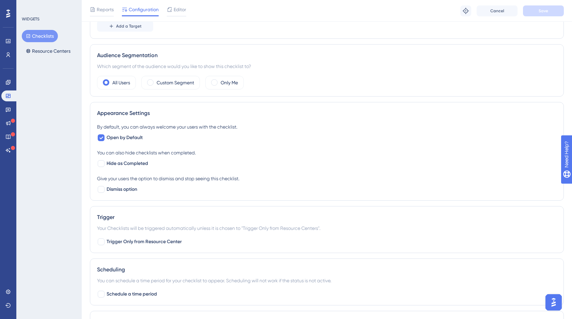
scroll to position [1, 0]
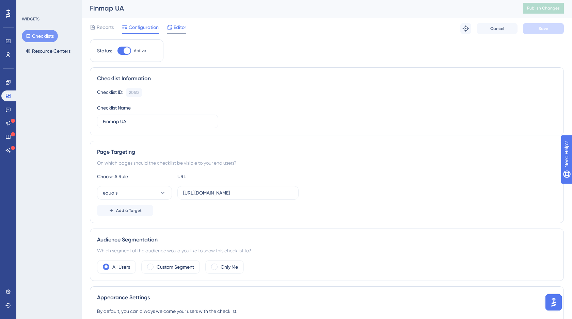
click at [175, 29] on span "Editor" at bounding box center [180, 27] width 13 height 8
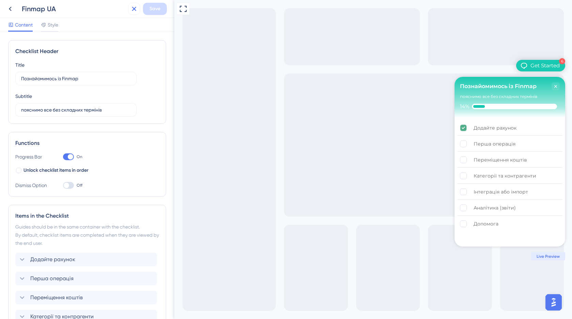
click at [135, 6] on icon at bounding box center [134, 9] width 8 height 8
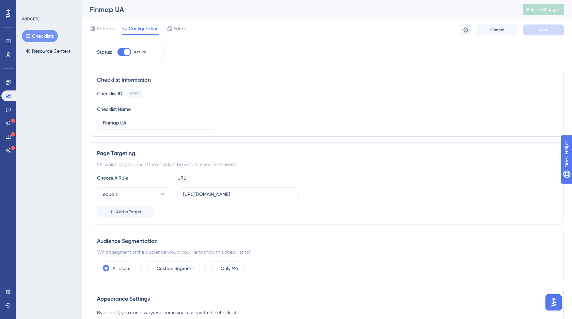
click at [41, 35] on button "Checklists" at bounding box center [40, 36] width 36 height 12
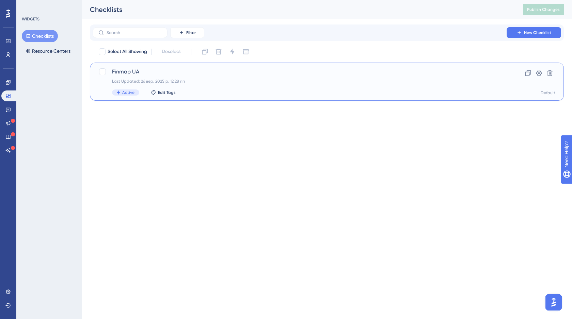
click at [222, 84] on div "Finmap UA Last Updated: 26 вер. 2025 р. 12:28 пп Active Edit Tags" at bounding box center [299, 82] width 375 height 28
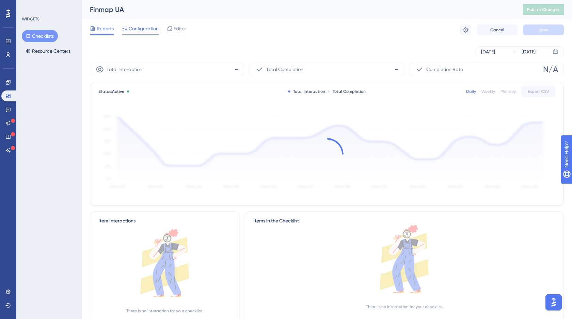
click at [141, 29] on span "Configuration" at bounding box center [144, 29] width 30 height 8
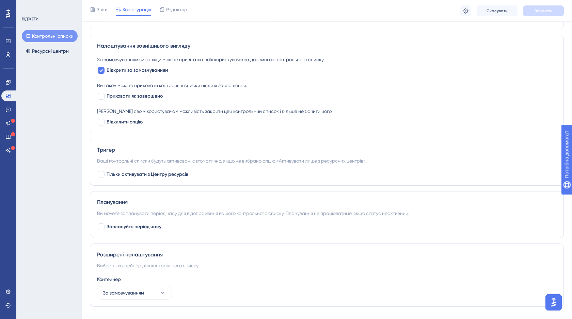
scroll to position [271, 0]
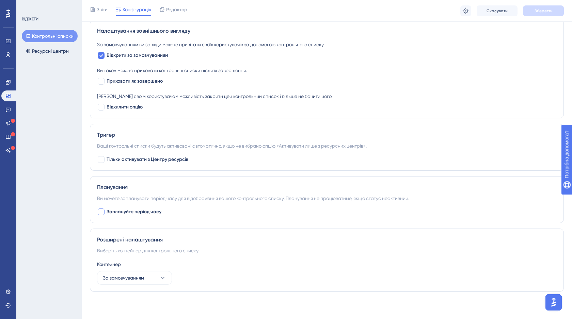
click at [100, 214] on div at bounding box center [101, 212] width 7 height 7
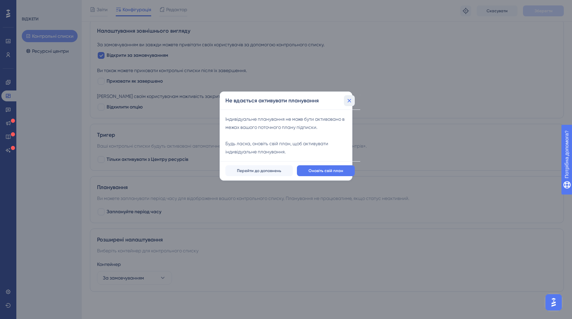
click at [348, 102] on icon at bounding box center [350, 101] width 4 height 4
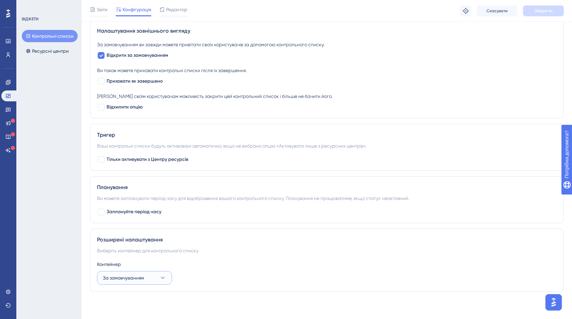
click at [142, 278] on font "За замовчуванням" at bounding box center [123, 277] width 41 height 5
click at [221, 258] on div "Розширені налаштування Виберіть контейнер для контрольного списку Контейнер За …" at bounding box center [327, 260] width 474 height 63
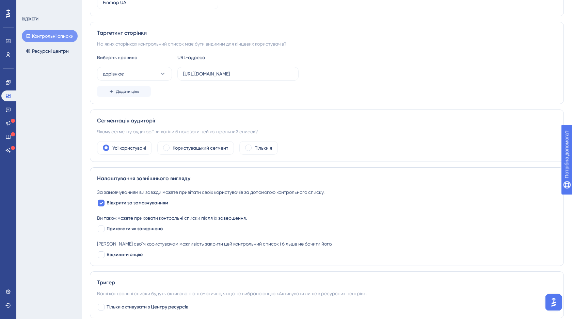
scroll to position [0, 0]
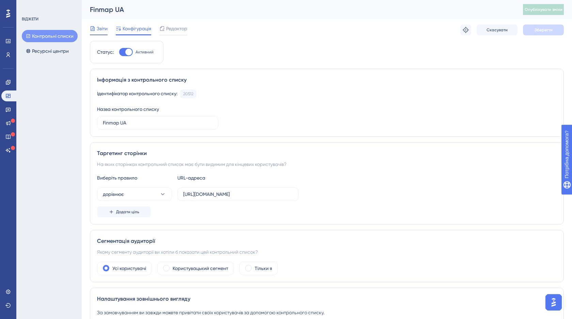
click at [102, 32] on span "Звіти" at bounding box center [102, 29] width 11 height 8
